Goal: Download file/media

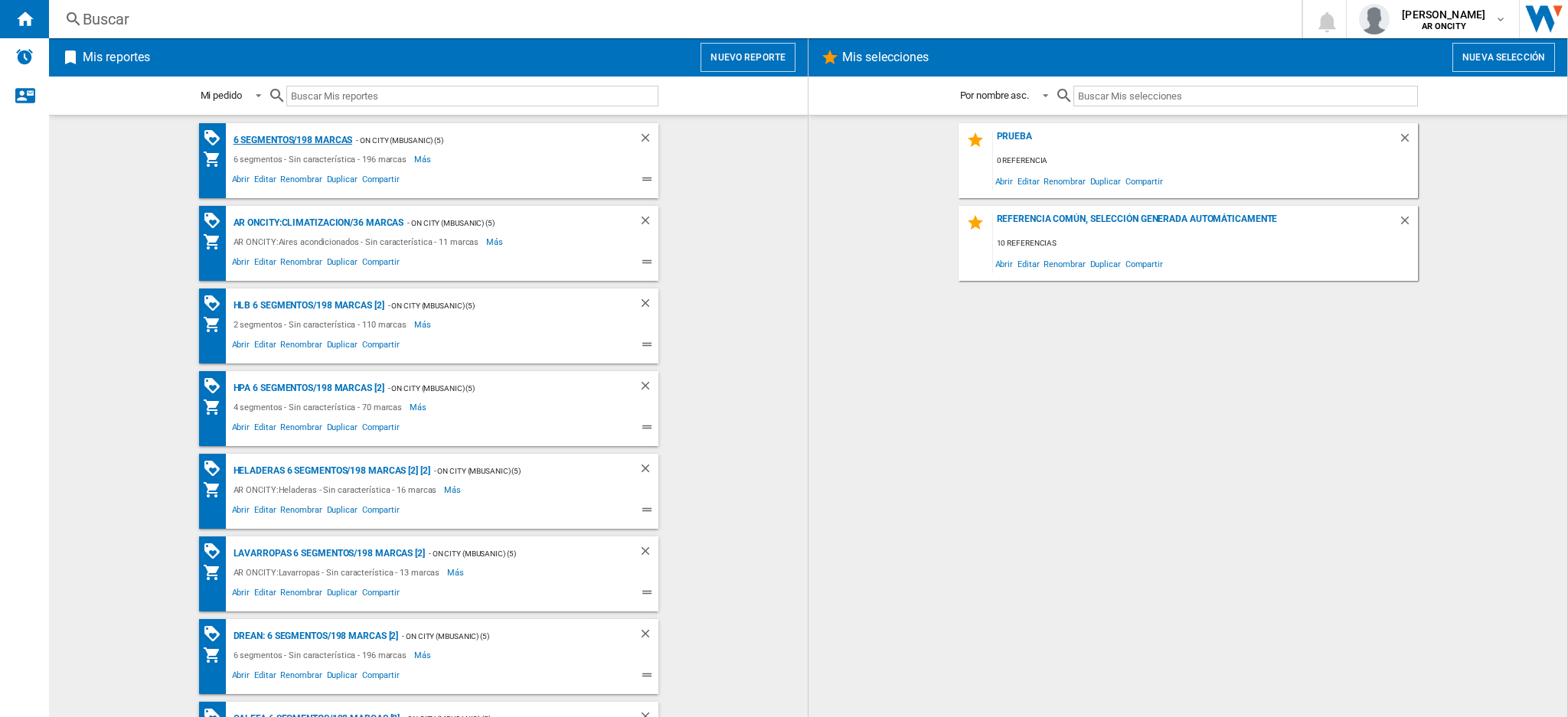
click at [326, 140] on div "6 segmentos/198 marcas" at bounding box center [291, 140] width 123 height 19
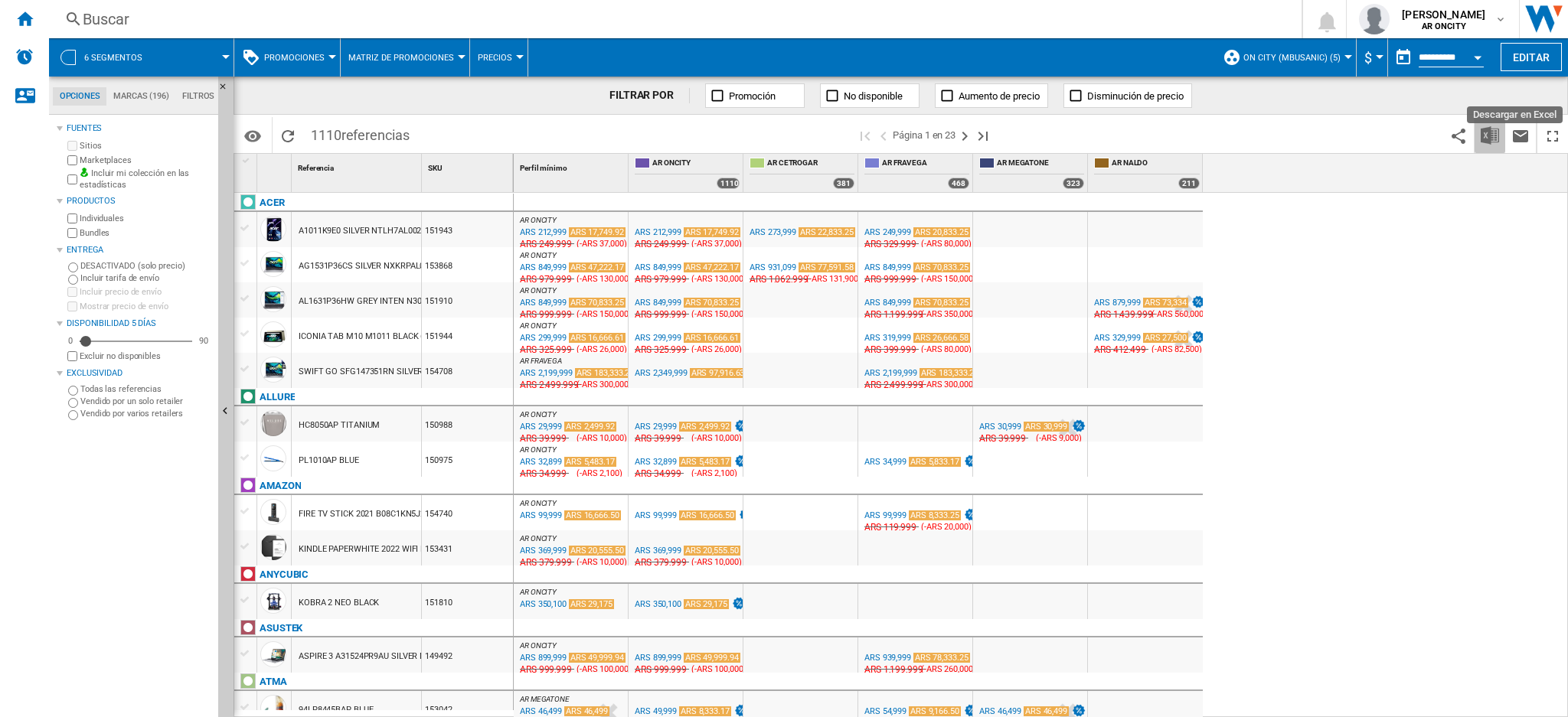
click at [1482, 139] on img "Descargar en Excel" at bounding box center [1490, 136] width 19 height 19
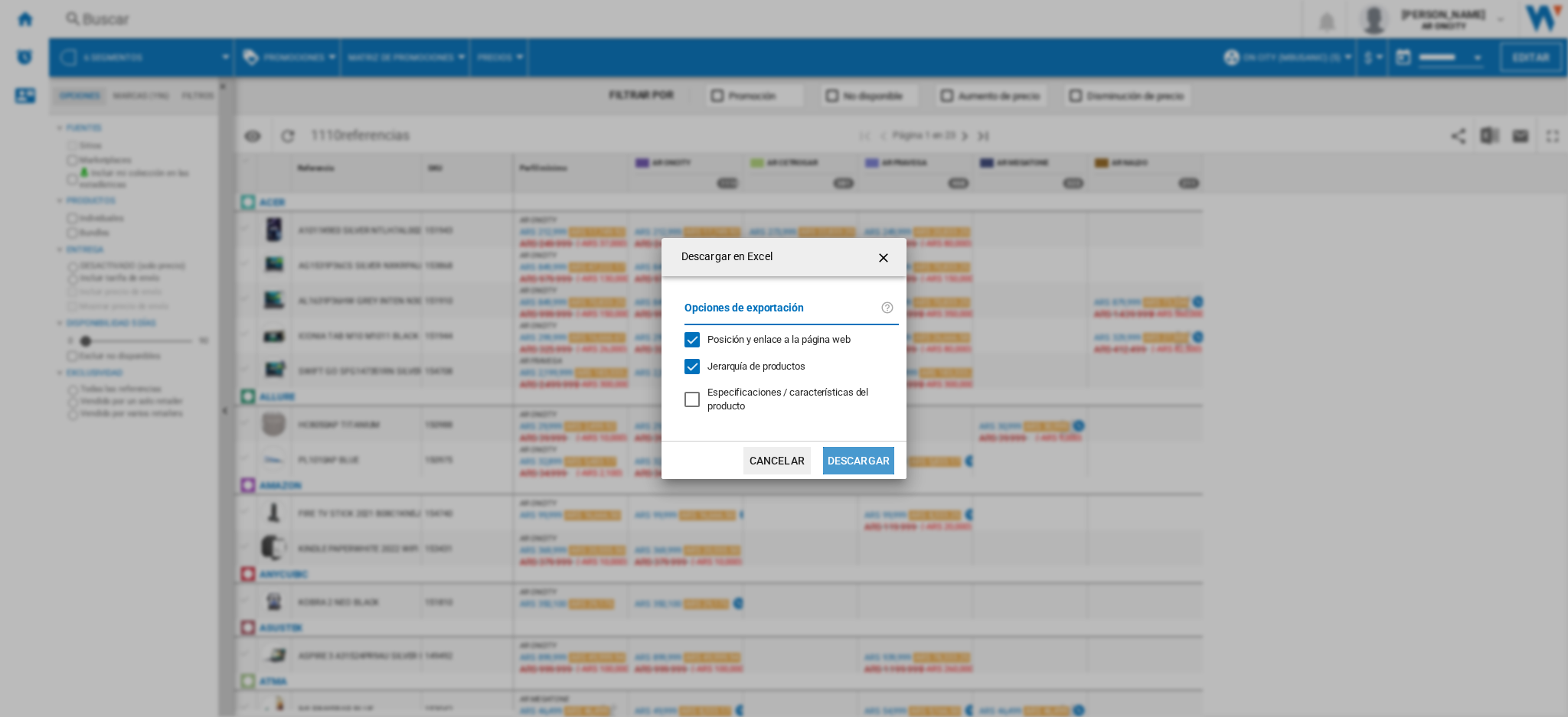
click at [842, 453] on button "Descargar" at bounding box center [858, 461] width 71 height 27
